Goal: Task Accomplishment & Management: Complete application form

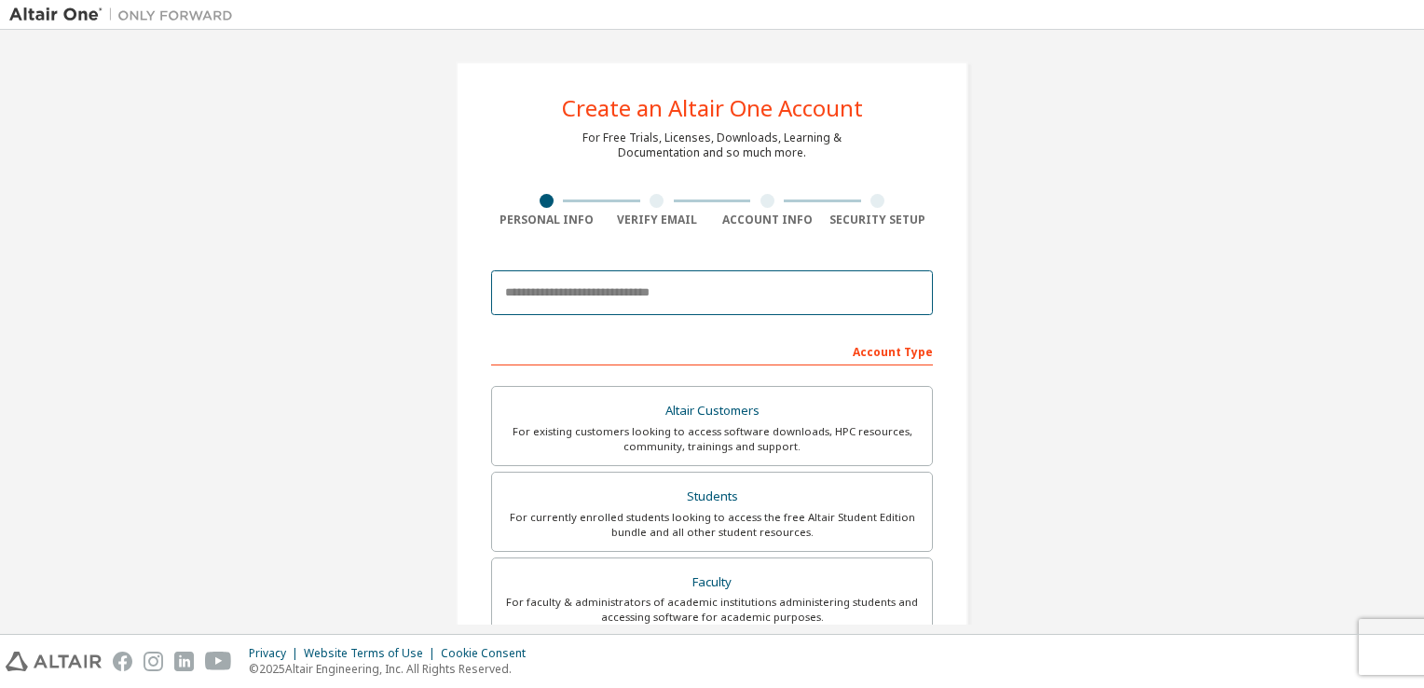
click at [594, 291] on input "email" at bounding box center [712, 292] width 442 height 45
click at [677, 303] on input "email" at bounding box center [712, 292] width 442 height 45
type input "*"
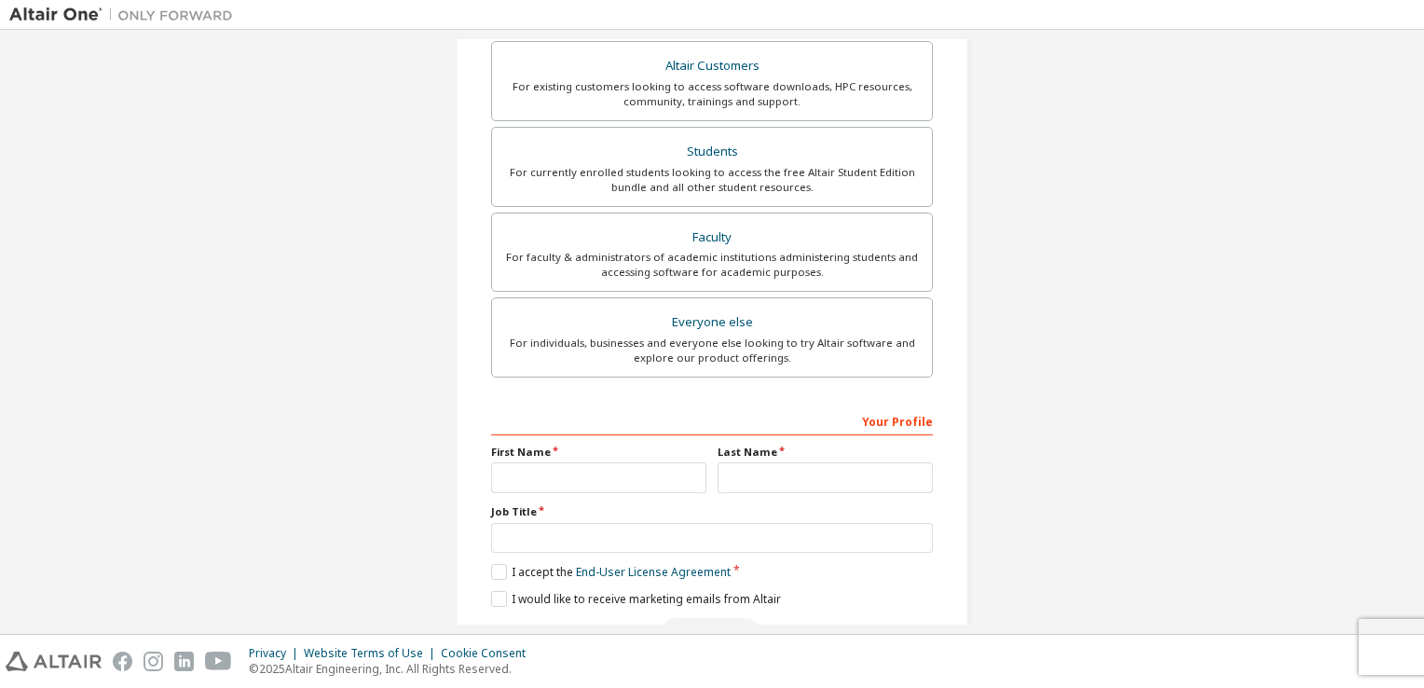
scroll to position [397, 0]
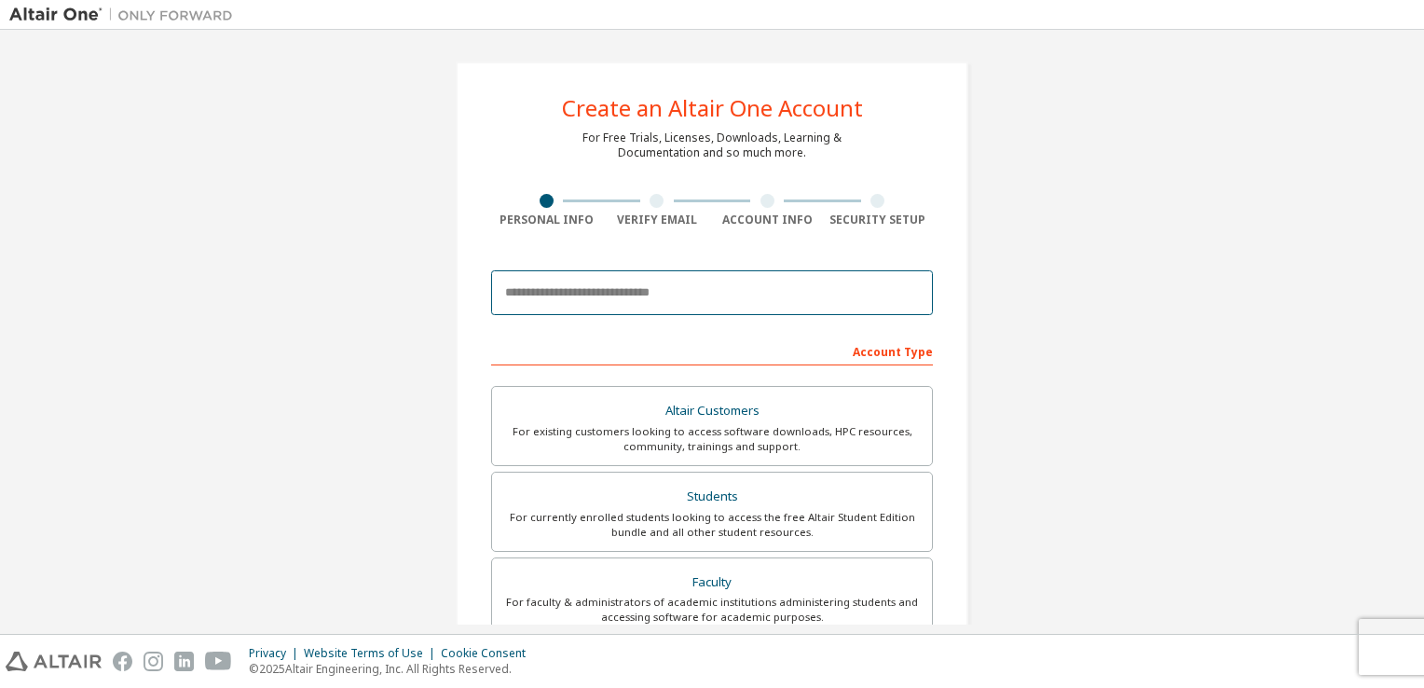
click at [596, 311] on input "email" at bounding box center [712, 292] width 442 height 45
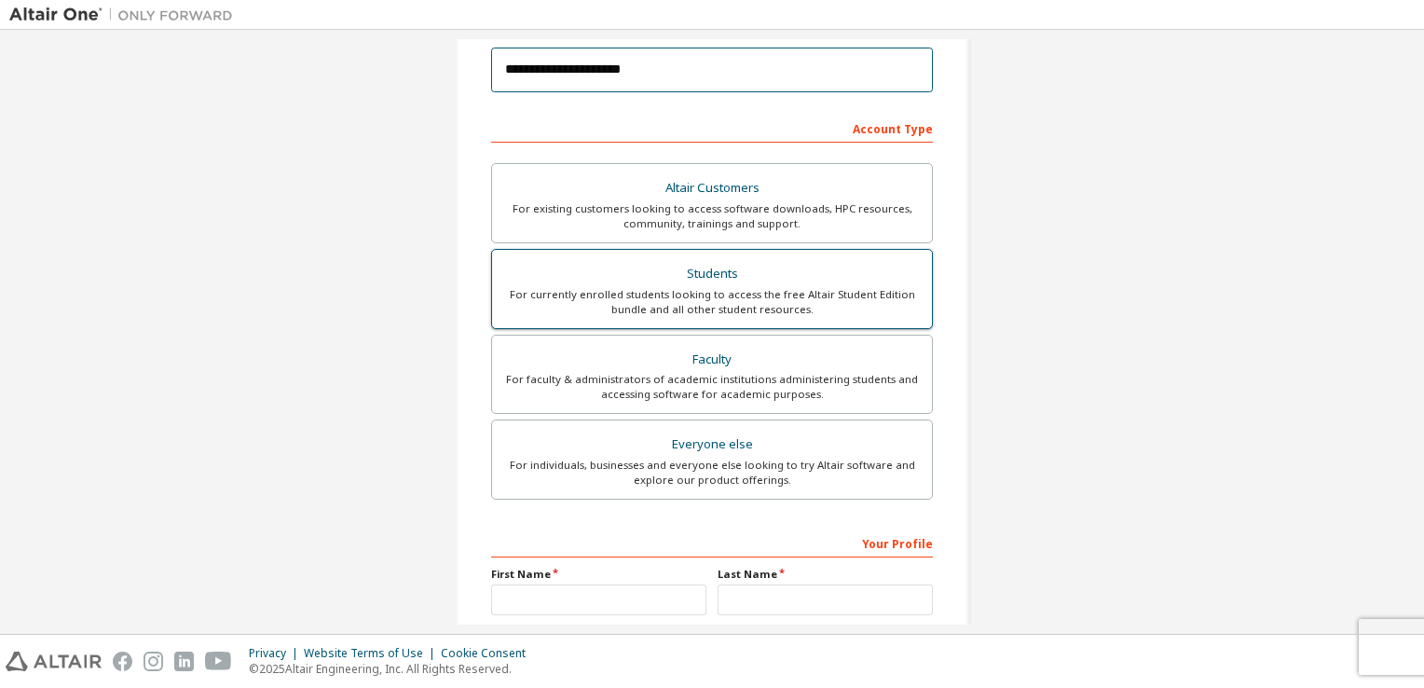
scroll to position [223, 0]
type input "**********"
click at [693, 300] on div "For currently enrolled students looking to access the free Altair Student Editi…" at bounding box center [712, 302] width 418 height 30
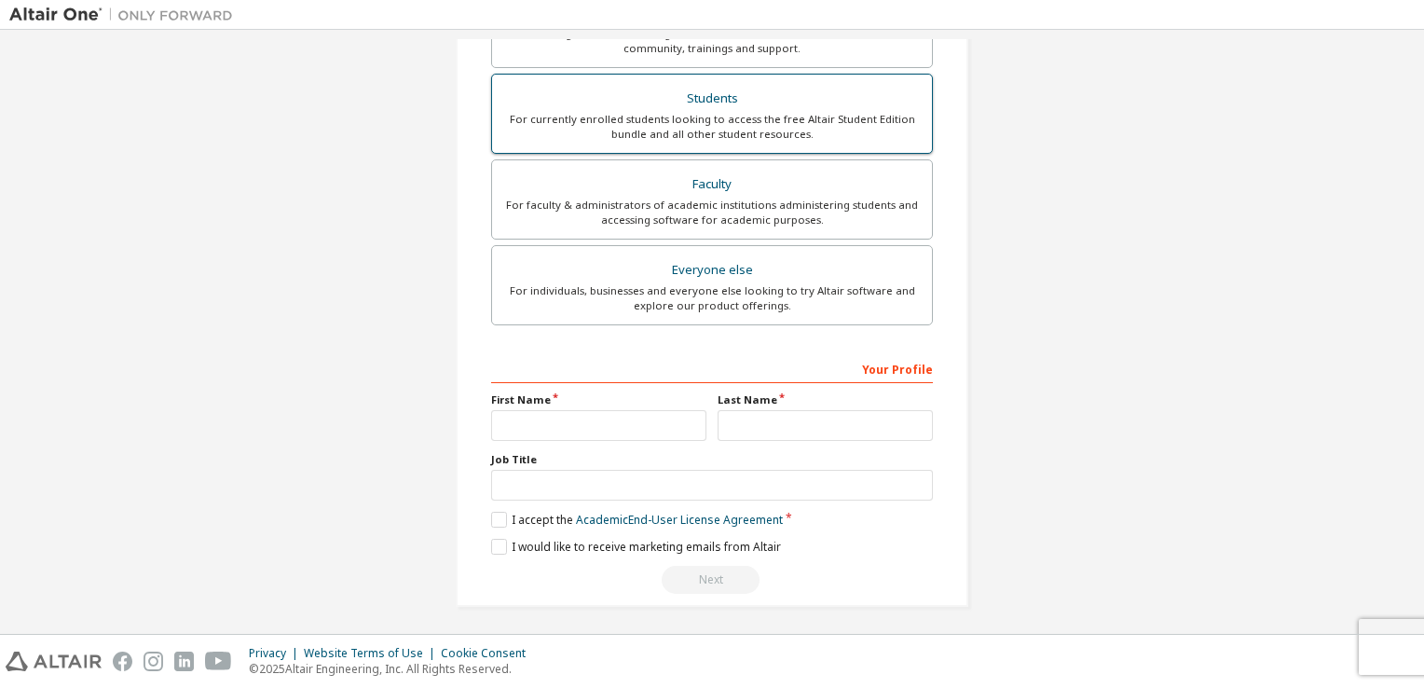
scroll to position [446, 0]
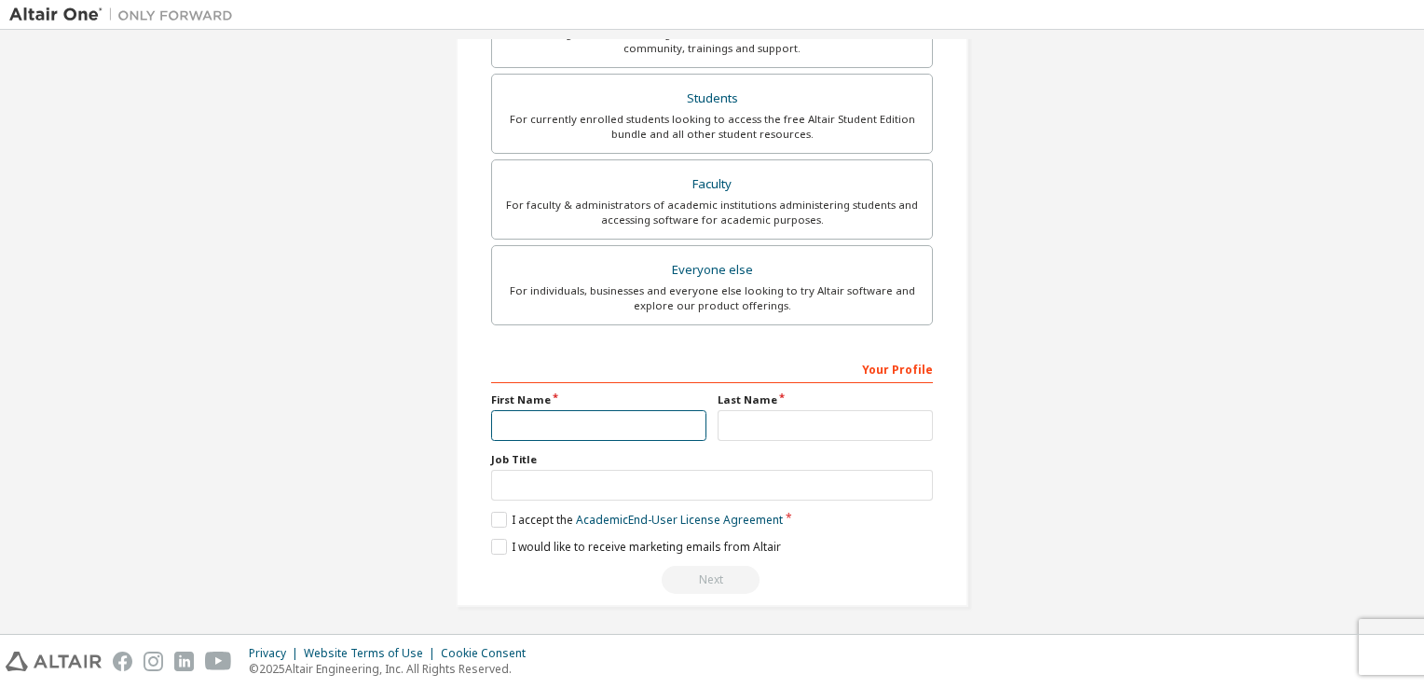
click at [599, 432] on input "text" at bounding box center [598, 425] width 215 height 31
type input "*******"
click at [758, 418] on input "text" at bounding box center [825, 425] width 215 height 31
type input "******"
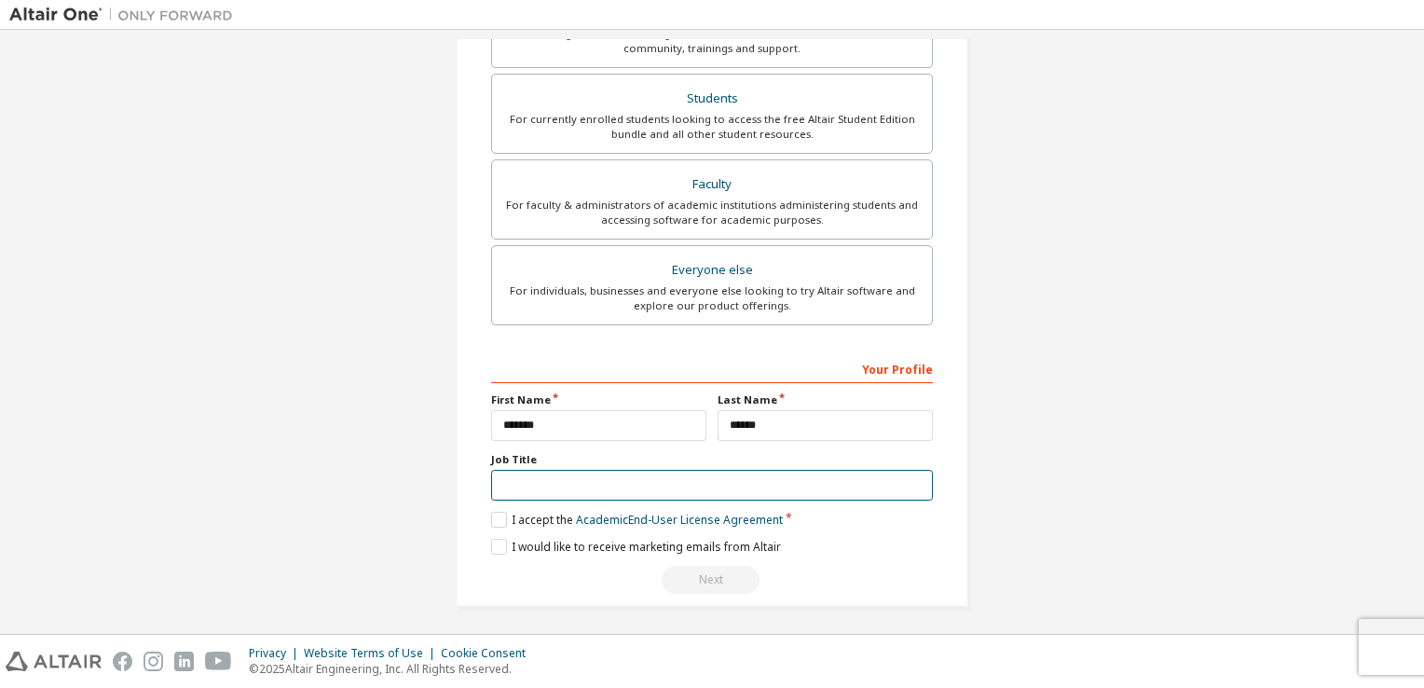
click at [788, 479] on input "text" at bounding box center [712, 485] width 442 height 31
type input "********"
click at [502, 513] on label "I accept the Academic End-User License Agreement" at bounding box center [637, 520] width 292 height 16
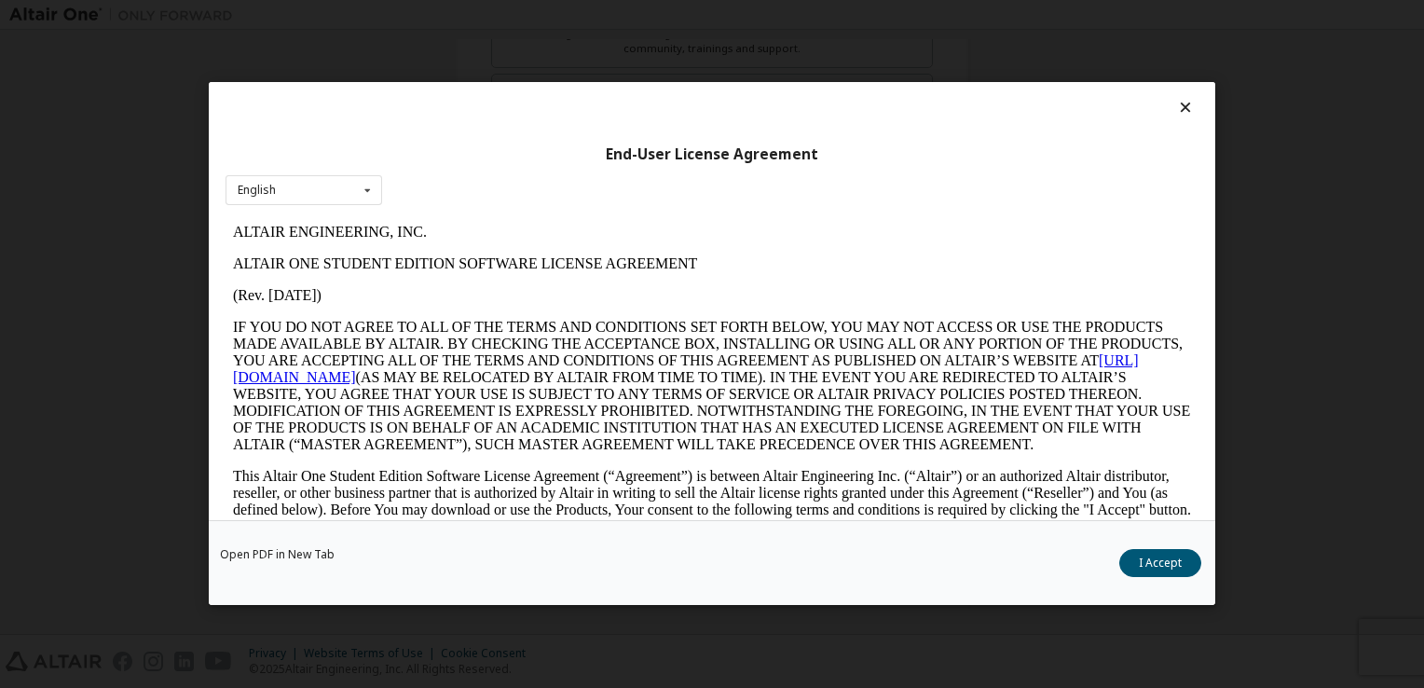
scroll to position [0, 0]
click at [1156, 569] on button "I Accept" at bounding box center [1160, 564] width 82 height 28
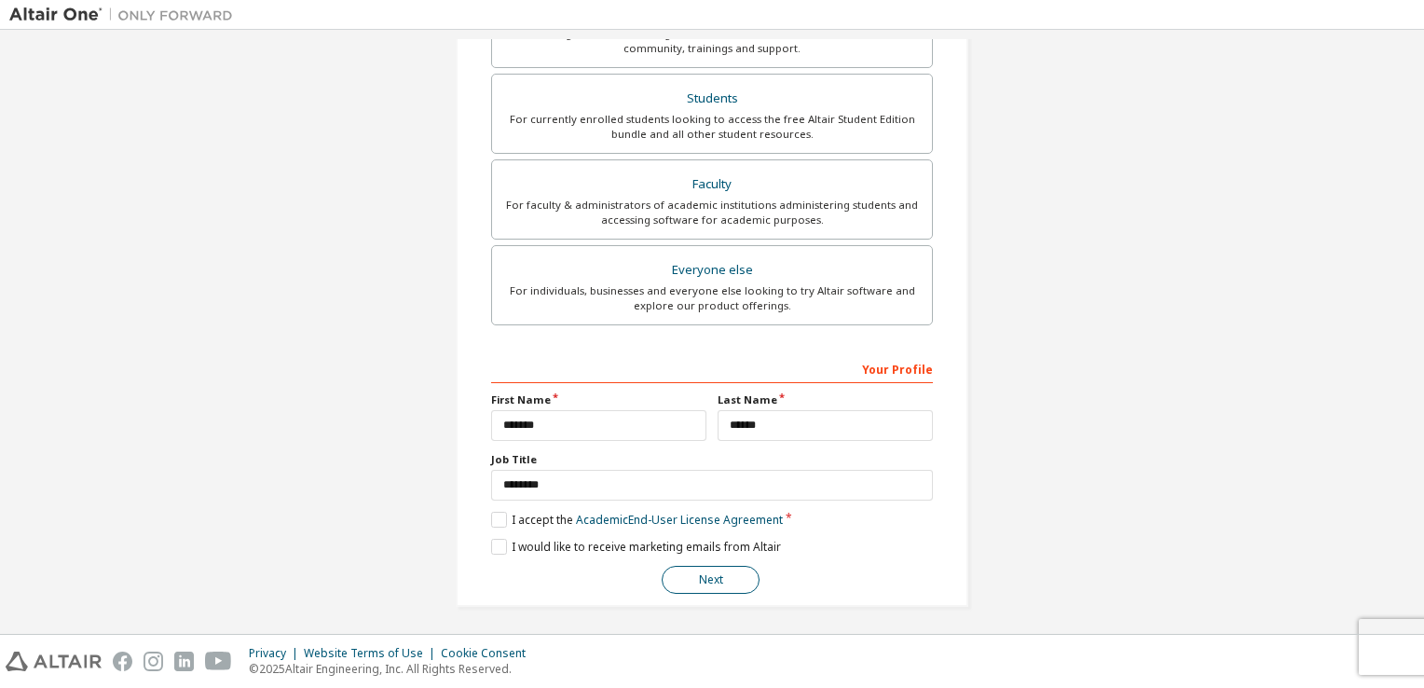
click at [727, 581] on button "Next" at bounding box center [711, 580] width 98 height 28
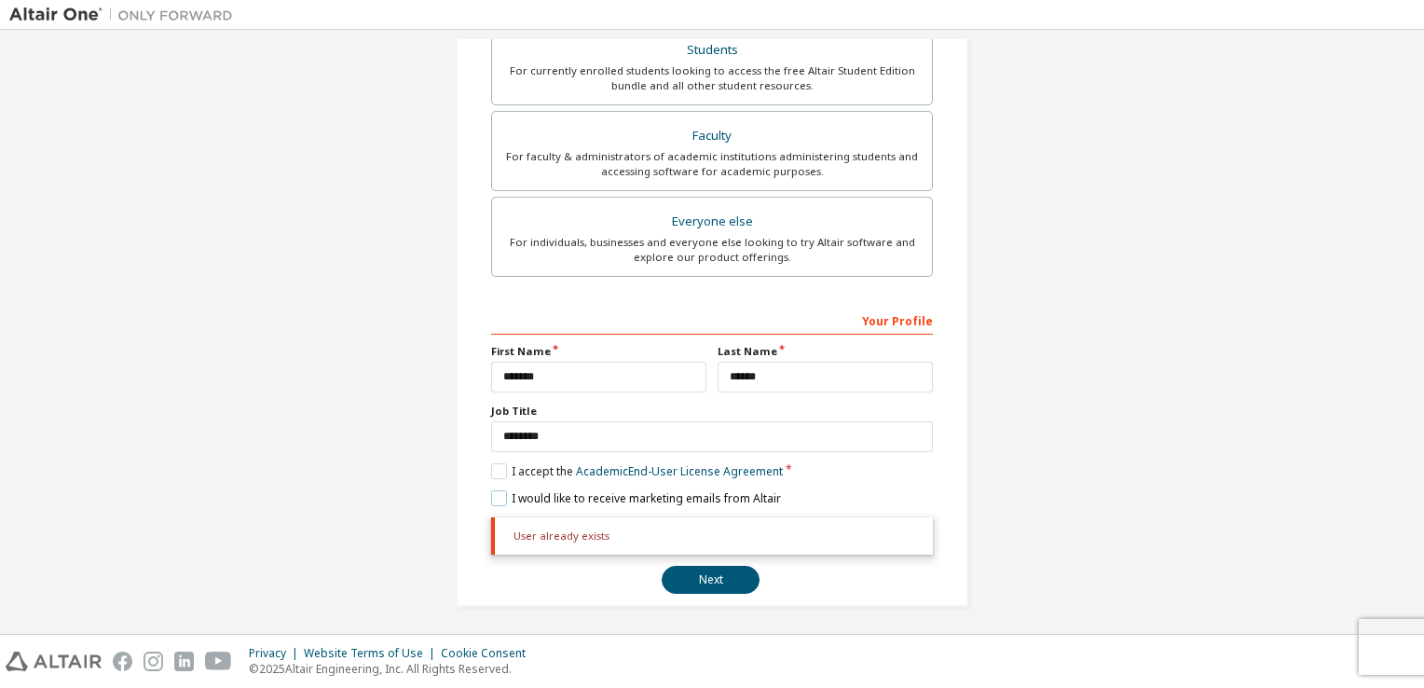
click at [495, 498] on label "I would like to receive marketing emails from Altair" at bounding box center [636, 498] width 290 height 16
click at [555, 534] on div "User already exists" at bounding box center [712, 535] width 442 height 37
